Goal: Book appointment/travel/reservation

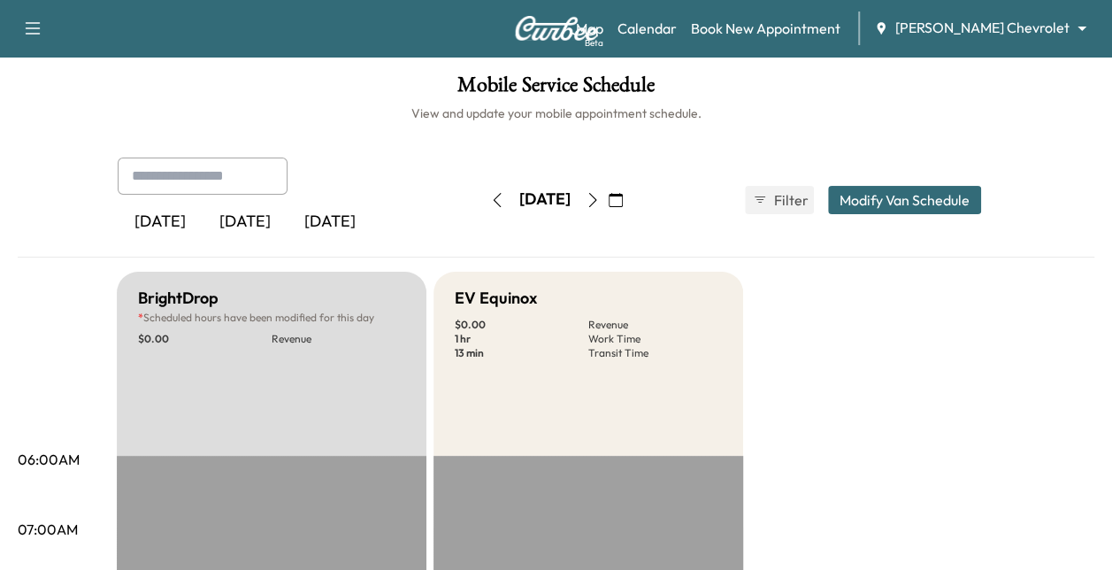
click at [623, 200] on icon "button" at bounding box center [616, 200] width 14 height 14
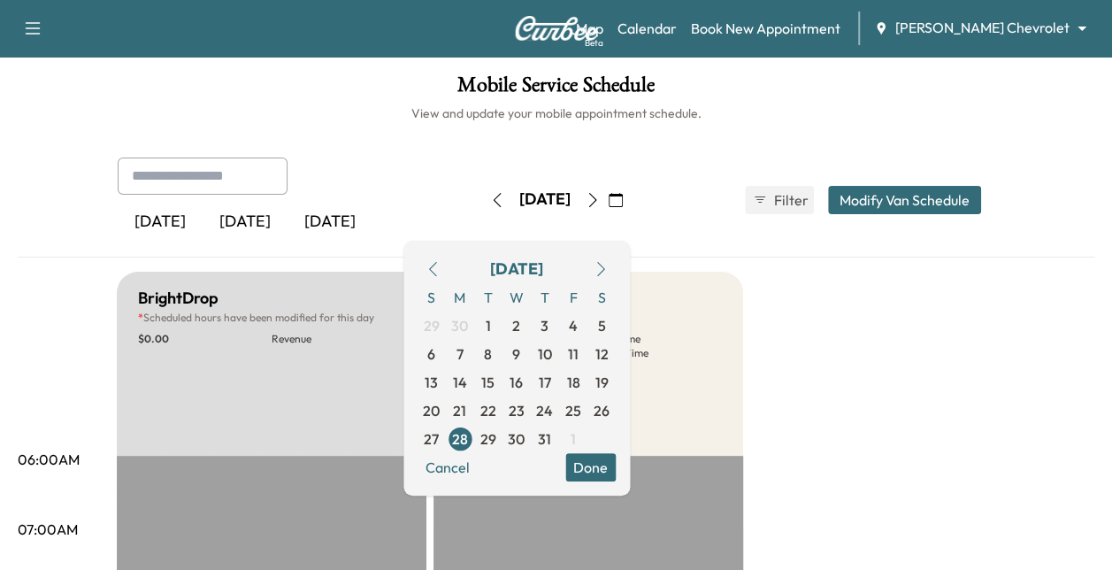
click at [608, 272] on icon "button" at bounding box center [601, 269] width 14 height 14
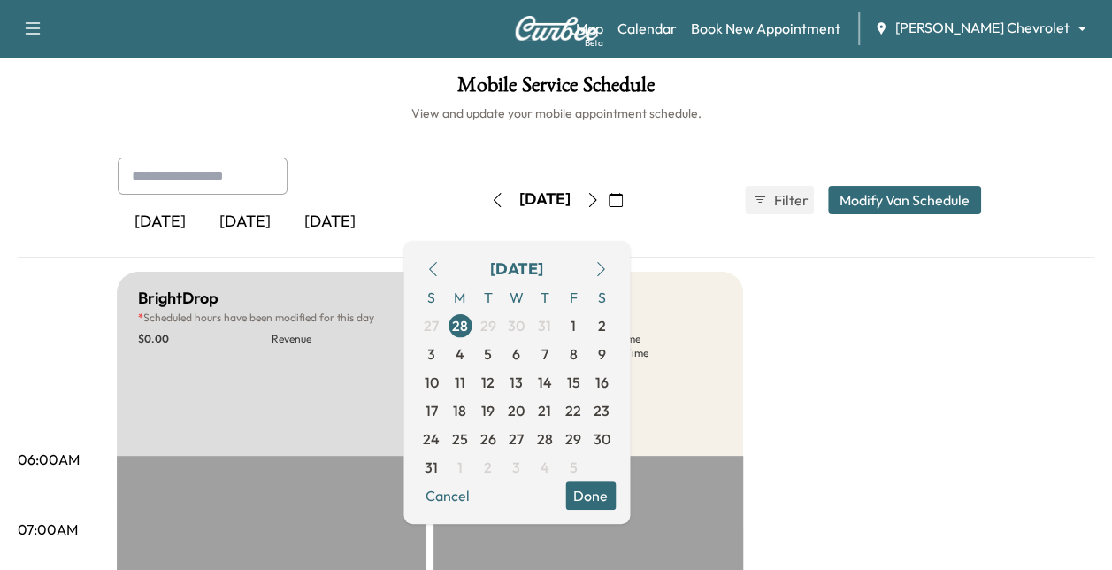
click at [608, 274] on icon "button" at bounding box center [601, 269] width 14 height 14
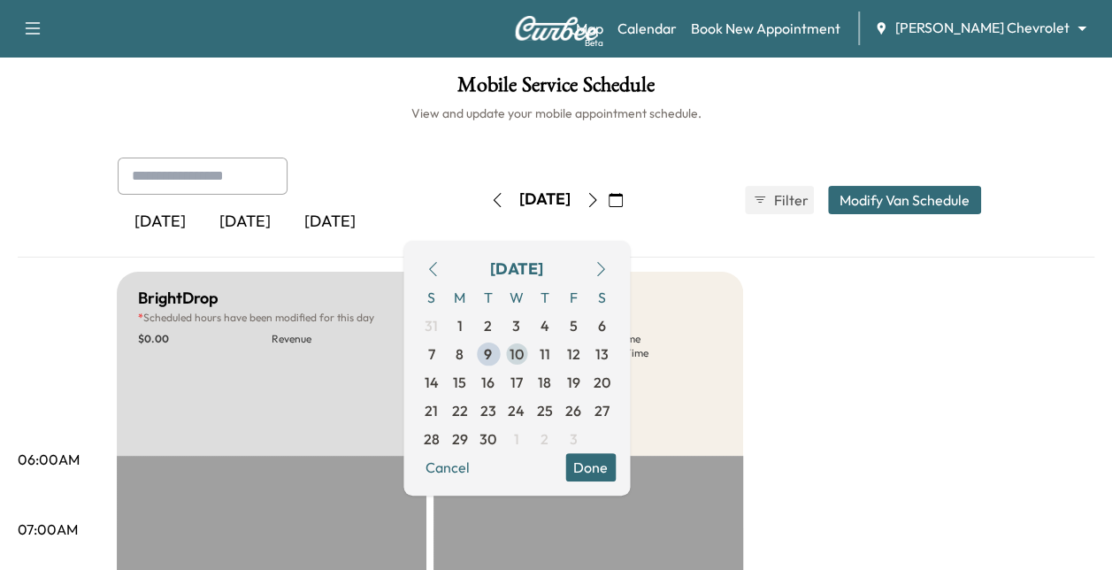
click at [524, 353] on span "10" at bounding box center [517, 353] width 14 height 21
click at [616, 459] on button "Done" at bounding box center [590, 467] width 50 height 28
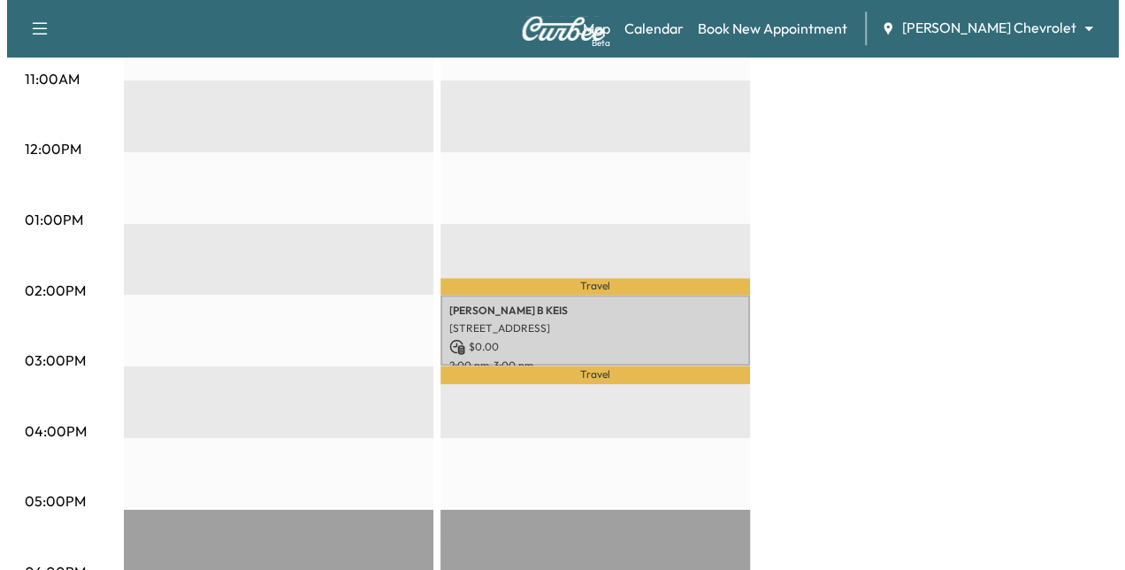
scroll to position [734, 0]
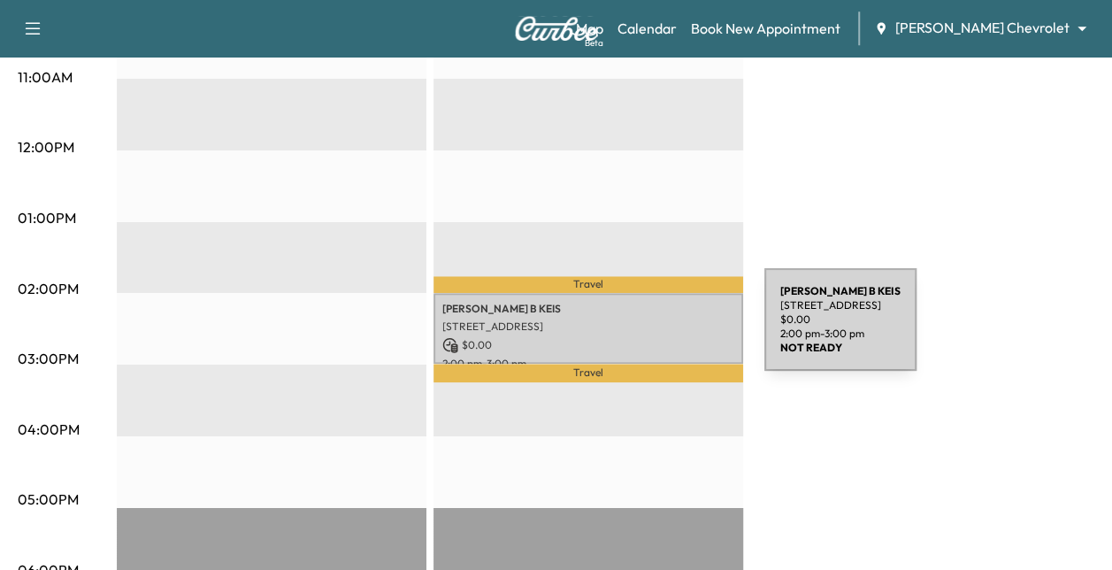
click at [632, 337] on p "$ 0.00" at bounding box center [588, 345] width 292 height 16
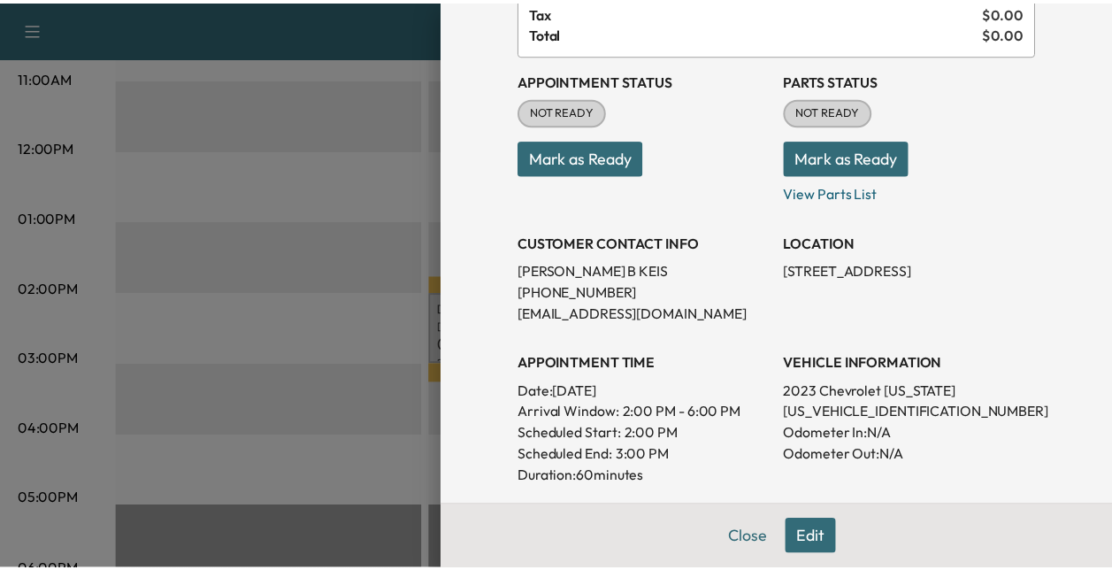
scroll to position [148, 0]
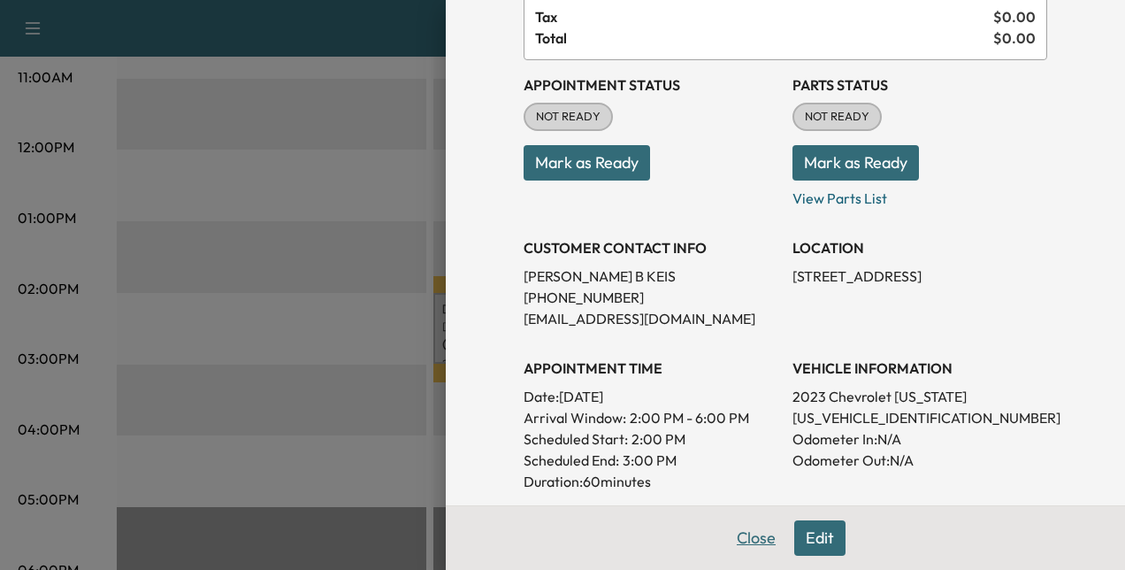
click at [746, 536] on button "Close" at bounding box center [756, 537] width 62 height 35
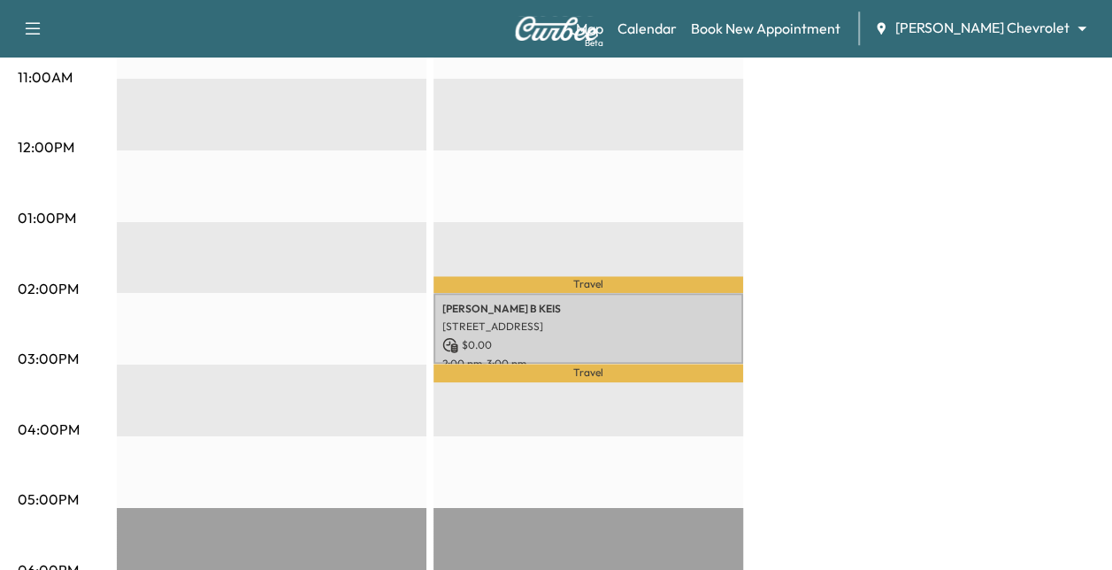
click at [946, 367] on div "BrightDrop * Scheduled hours have been modified for this day $ 0.00 Revenue EST…" at bounding box center [605, 200] width 977 height 1327
